Goal: Information Seeking & Learning: Learn about a topic

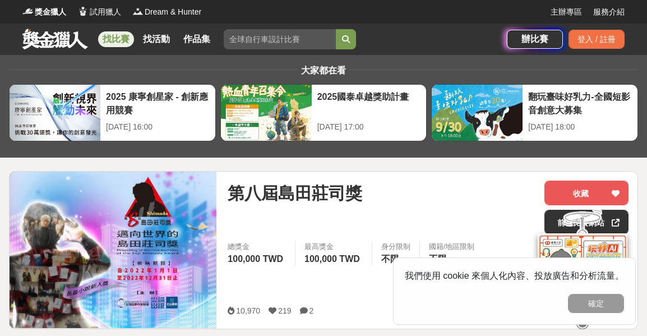
click at [152, 220] on img at bounding box center [113, 250] width 207 height 156
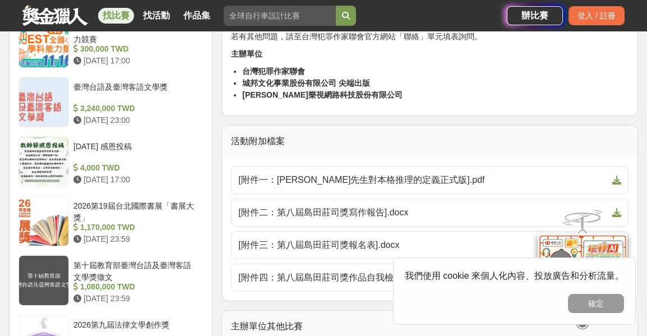
scroll to position [1345, 0]
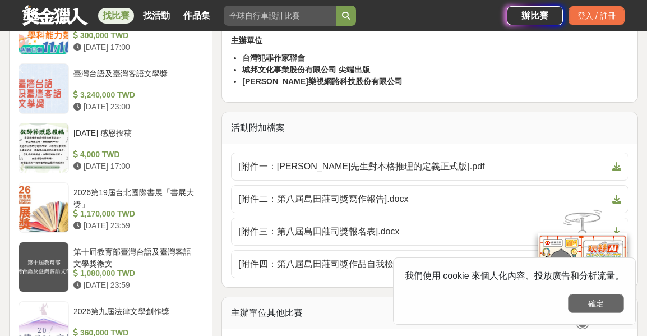
click at [607, 303] on button "確定" at bounding box center [596, 303] width 56 height 19
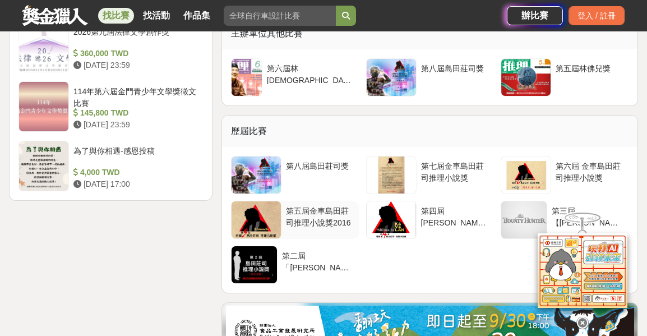
scroll to position [1626, 0]
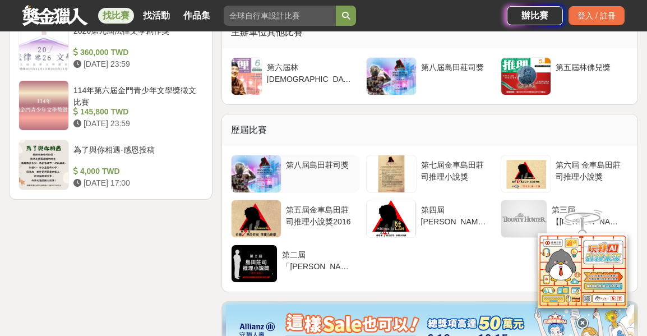
click at [297, 159] on div "第八屆島田莊司獎" at bounding box center [320, 169] width 68 height 21
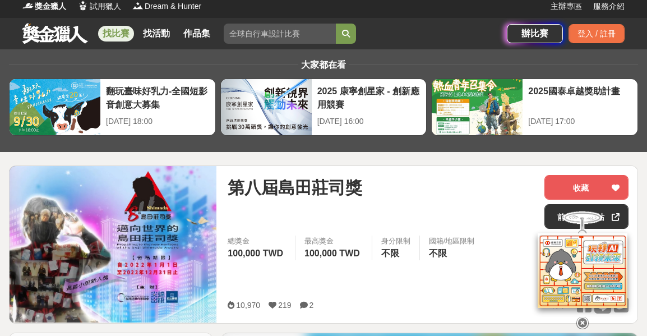
scroll to position [0, 0]
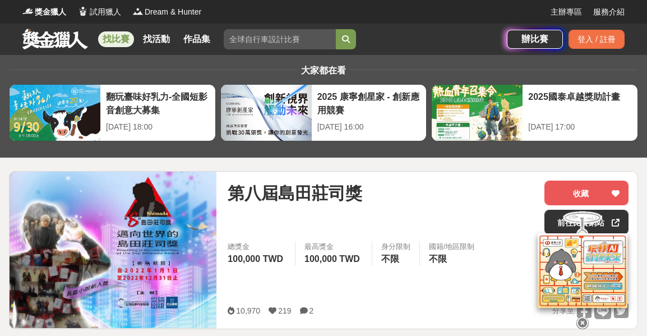
click at [118, 40] on link "找比賽" at bounding box center [116, 39] width 36 height 16
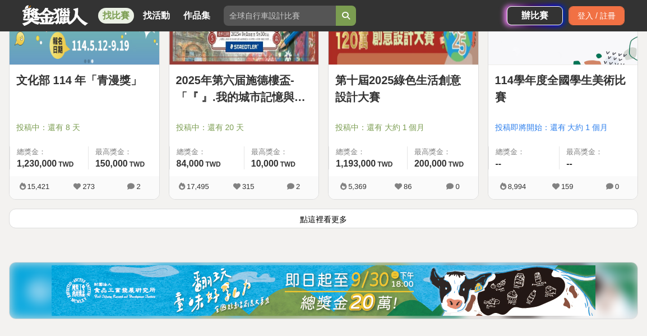
scroll to position [1648, 0]
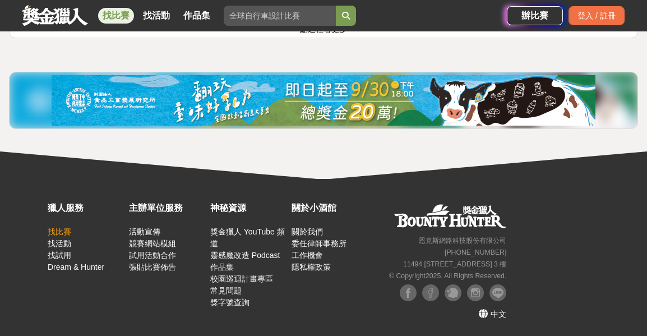
click at [60, 235] on link "找比賽" at bounding box center [60, 231] width 24 height 9
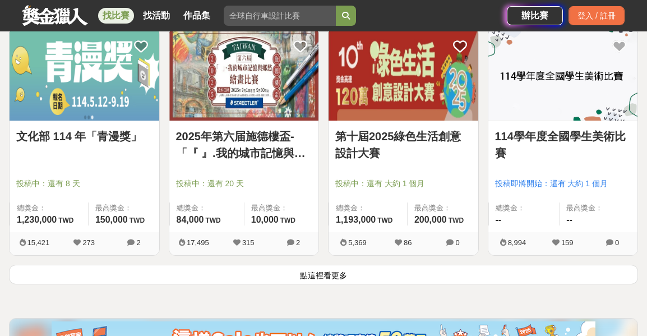
scroll to position [1458, 0]
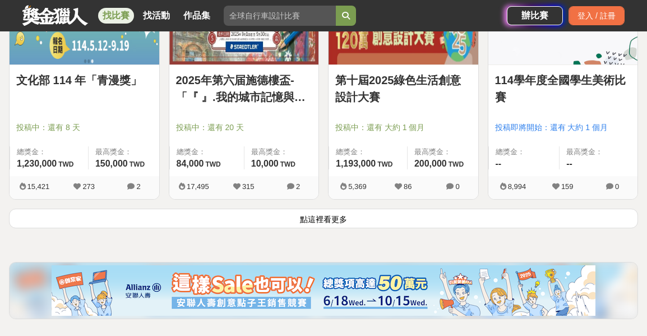
click at [275, 218] on button "點這裡看更多" at bounding box center [323, 219] width 629 height 20
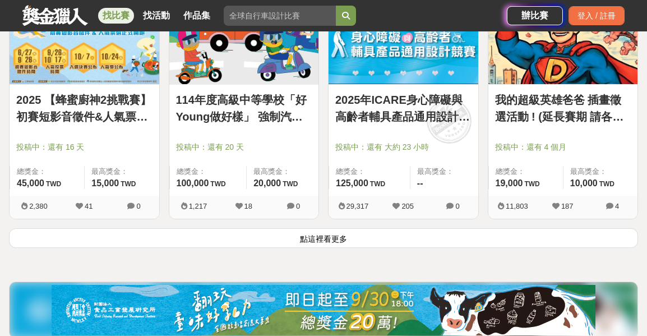
scroll to position [3027, 0]
